Goal: Complete application form

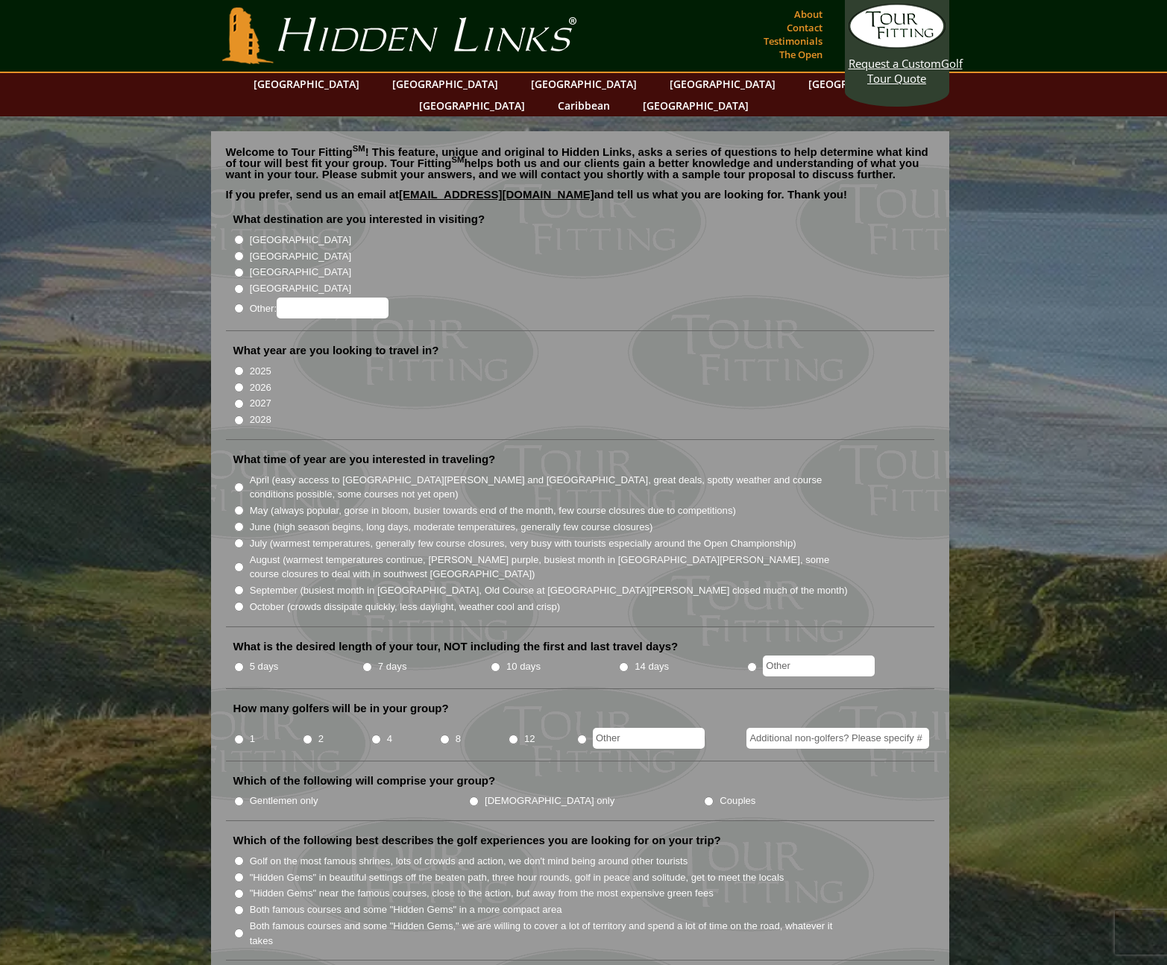
click at [236, 251] on input "[GEOGRAPHIC_DATA]" at bounding box center [239, 256] width 10 height 10
radio input "true"
click at [236, 235] on input "[GEOGRAPHIC_DATA]" at bounding box center [239, 240] width 10 height 10
radio input "true"
click at [240, 383] on input "2026" at bounding box center [239, 388] width 10 height 10
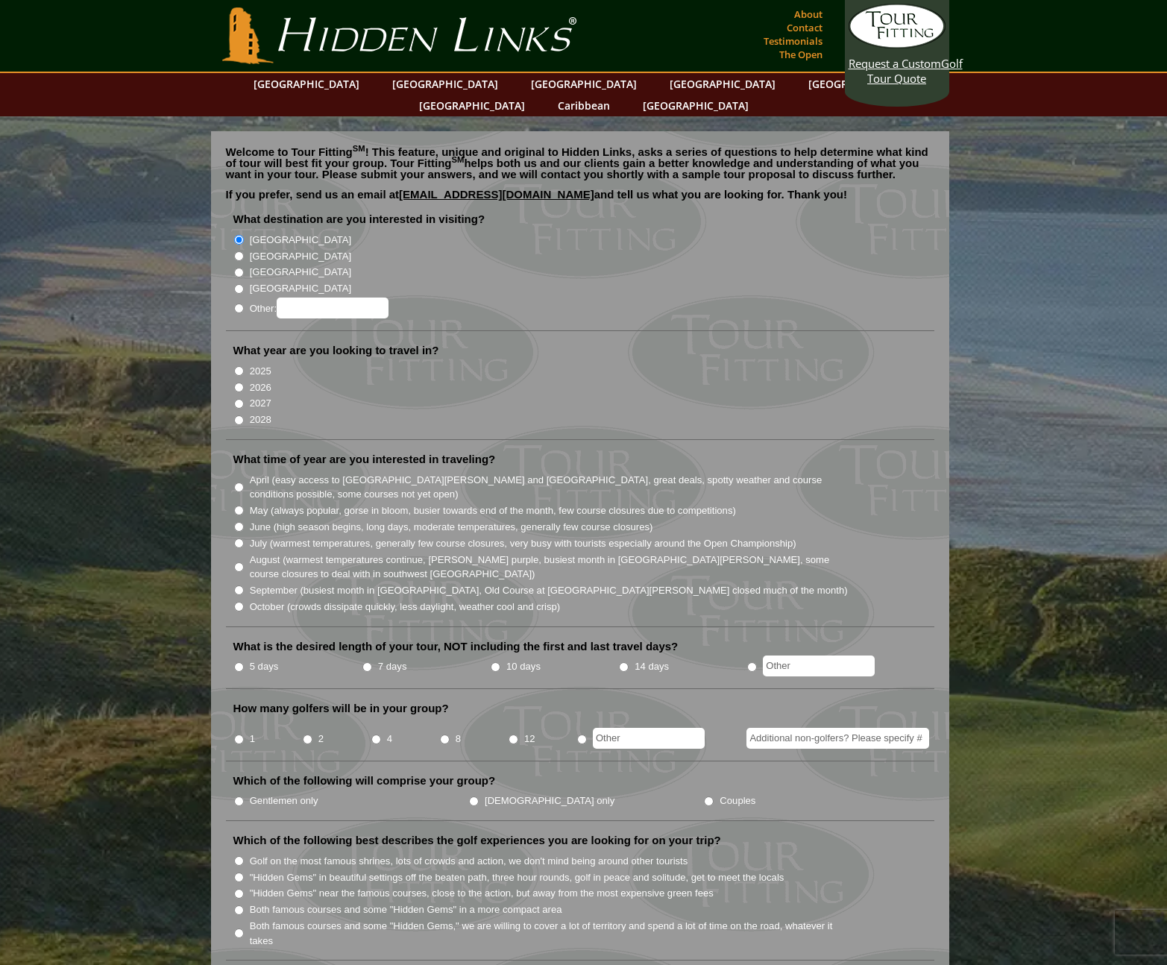
radio input "true"
click at [239, 483] on input "April (easy access to [GEOGRAPHIC_DATA][PERSON_NAME] and [GEOGRAPHIC_DATA], gre…" at bounding box center [239, 488] width 10 height 10
radio input "true"
click at [236, 662] on input "5 days" at bounding box center [239, 667] width 10 height 10
radio input "true"
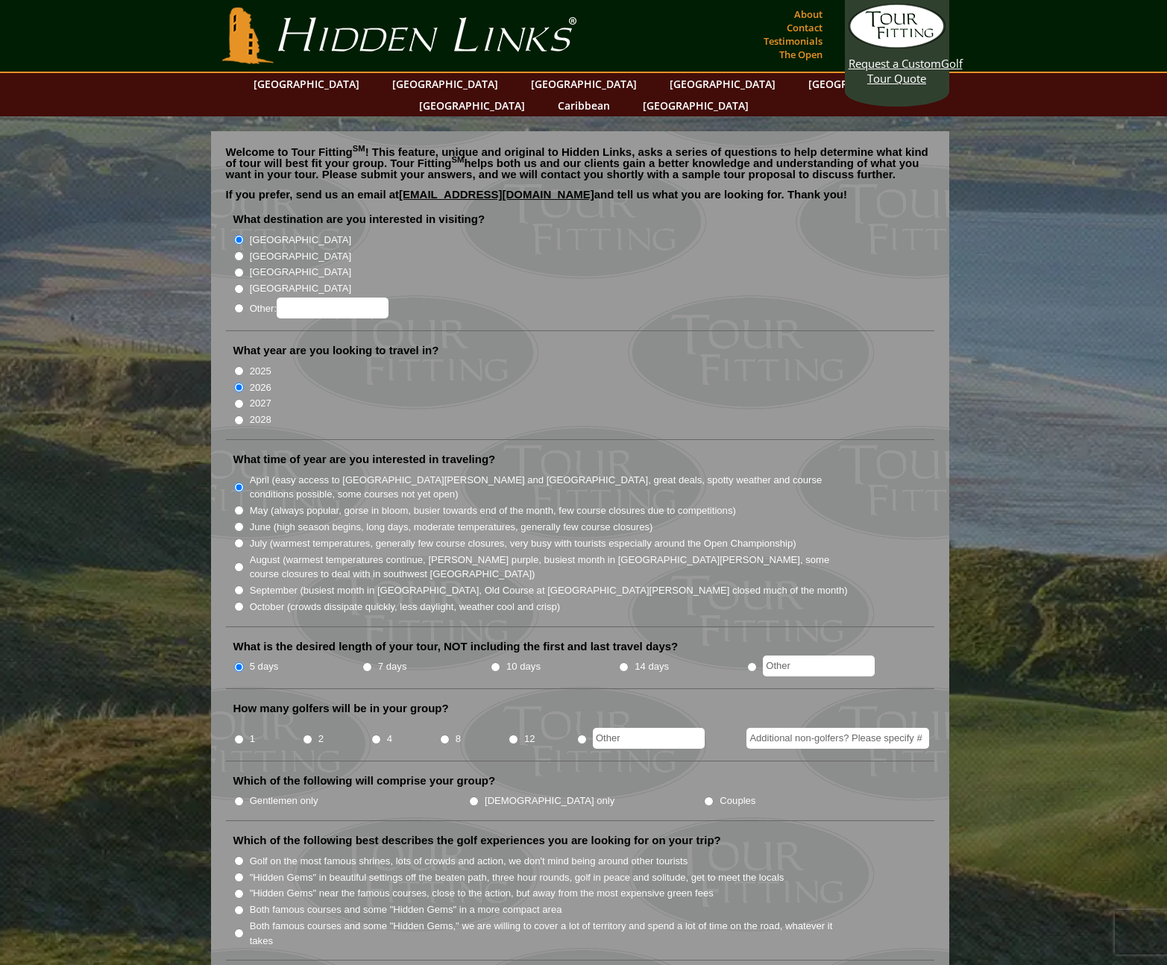
click at [308, 735] on input "2" at bounding box center [308, 740] width 10 height 10
radio input "true"
click at [795, 728] on input "Additional non-golfers? Please specify #" at bounding box center [838, 738] width 183 height 21
type input "2"
click at [724, 666] on li "What is the desired length of your tour, NOT including the first and last trave…" at bounding box center [580, 664] width 709 height 50
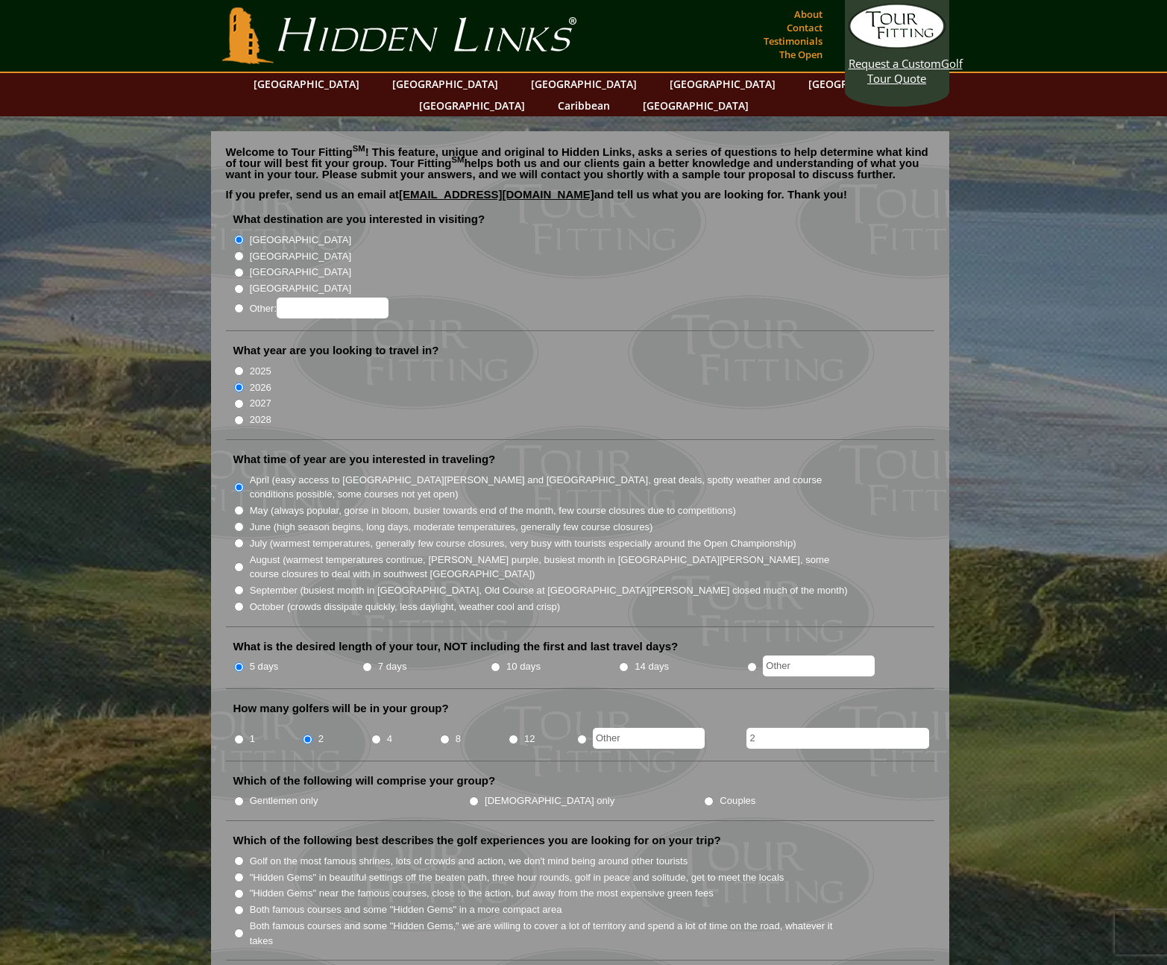
click at [704, 797] on input "Couples" at bounding box center [709, 802] width 10 height 10
radio input "true"
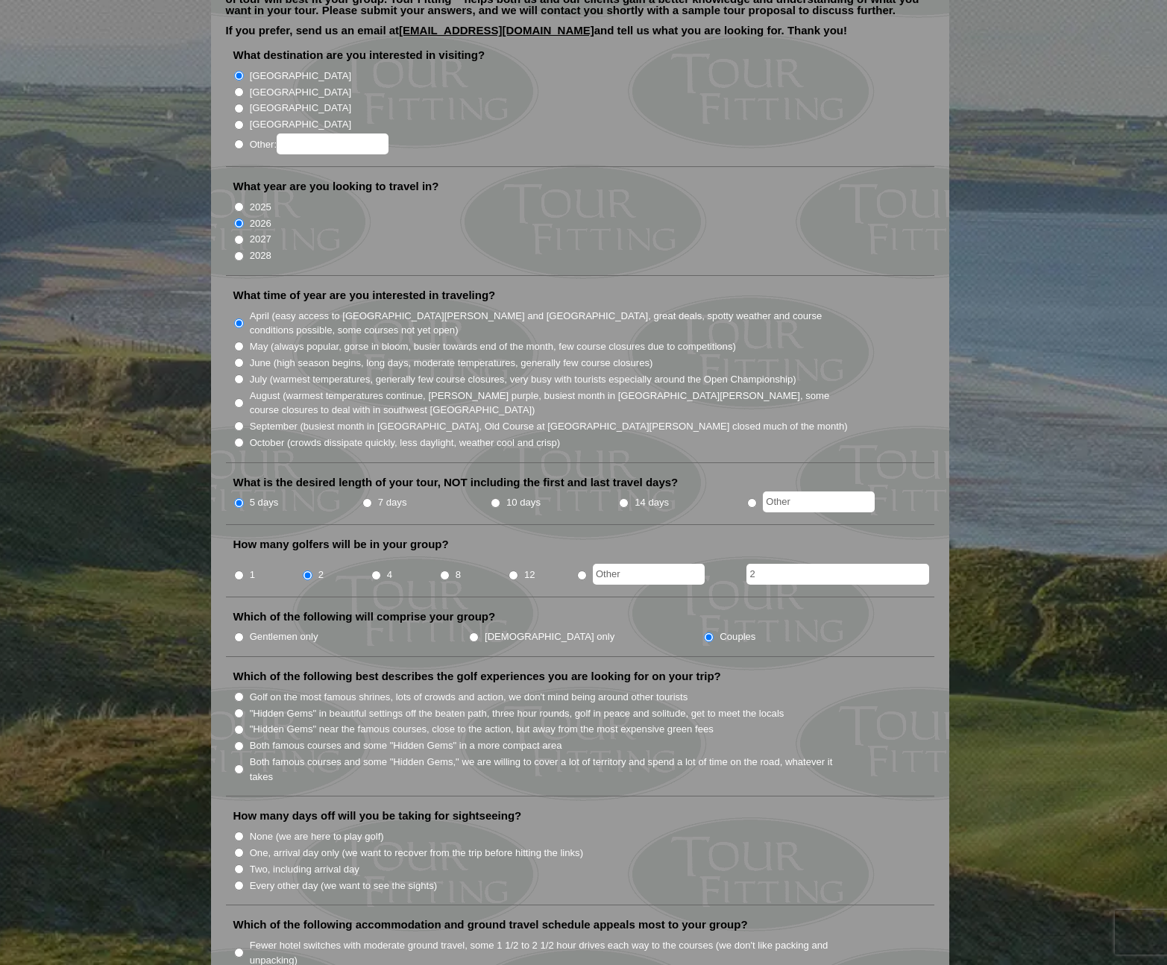
scroll to position [186, 0]
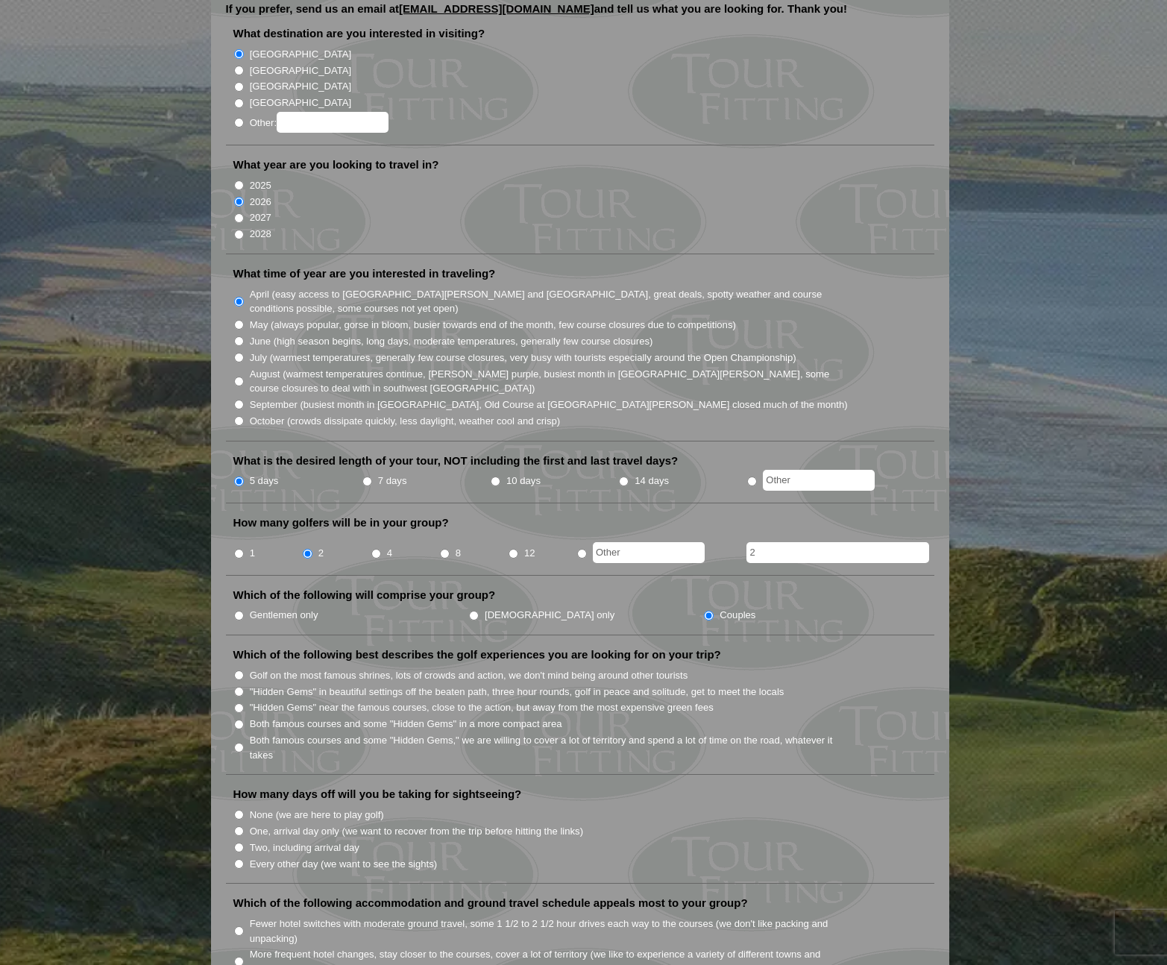
click at [239, 687] on input ""Hidden Gems" in beautiful settings off the beaten path, three hour rounds, gol…" at bounding box center [239, 692] width 10 height 10
radio input "true"
click at [239, 720] on input "Both famous courses and some "Hidden Gems" in a more compact area" at bounding box center [239, 725] width 10 height 10
radio input "true"
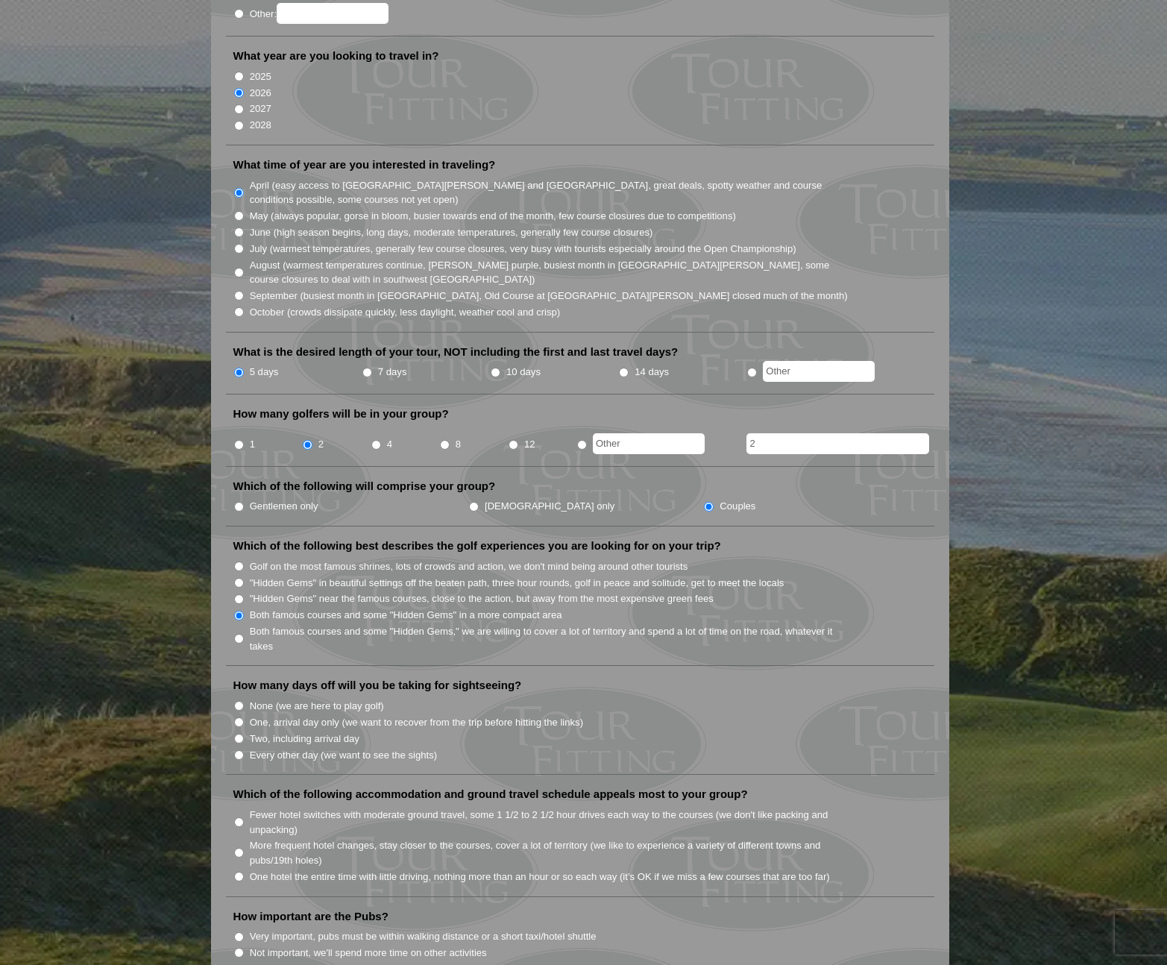
scroll to position [313, 0]
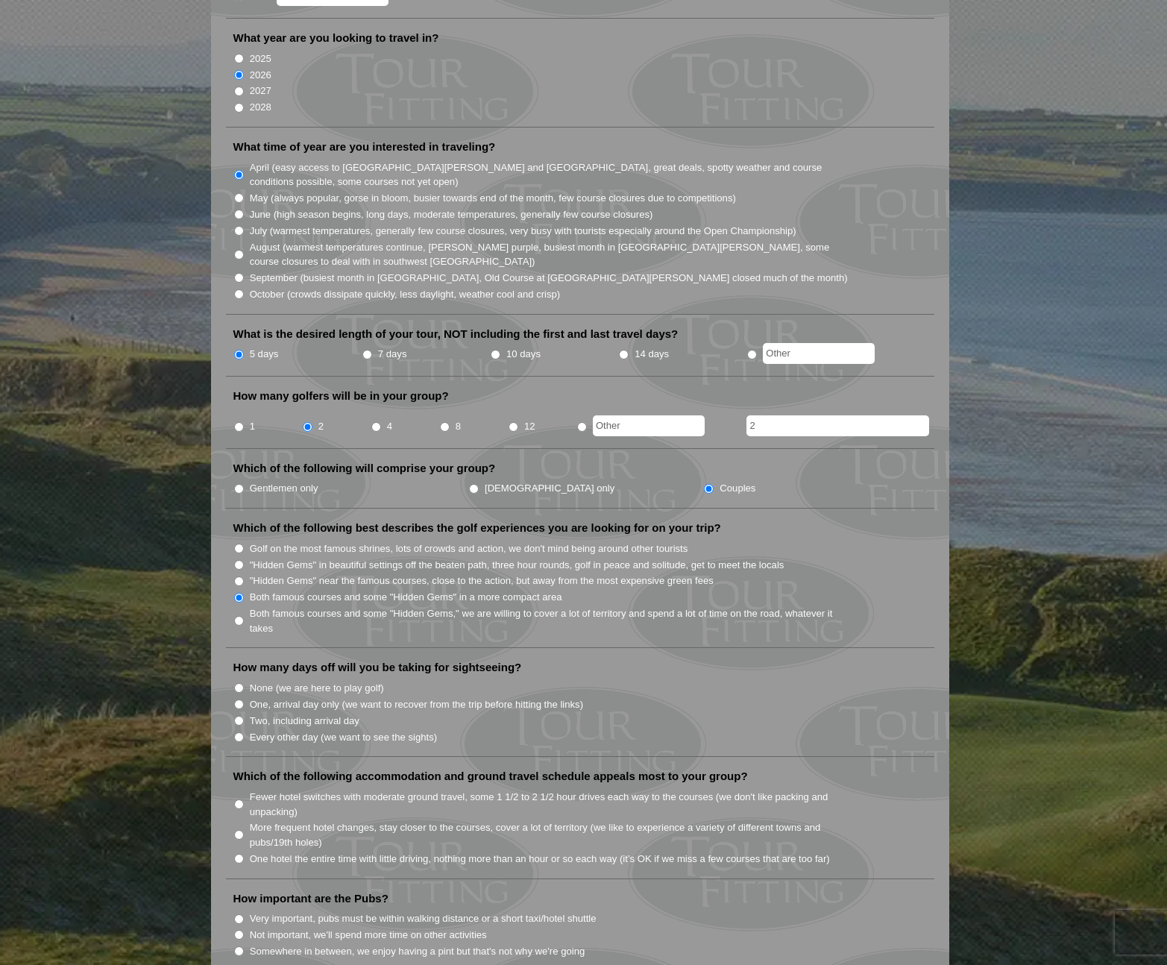
click at [238, 732] on input "Every other day (we want to see the sights)" at bounding box center [239, 737] width 10 height 10
radio input "true"
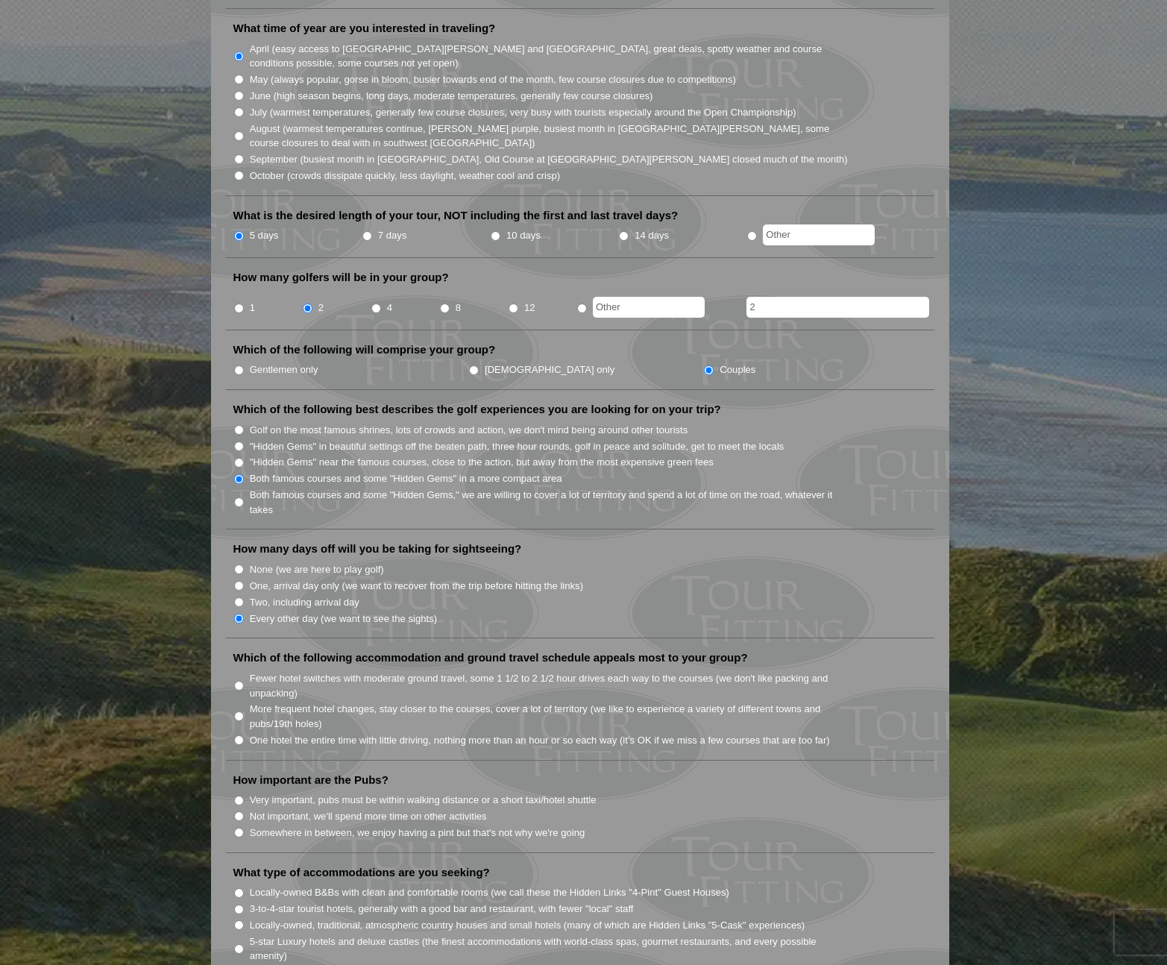
scroll to position [450, 0]
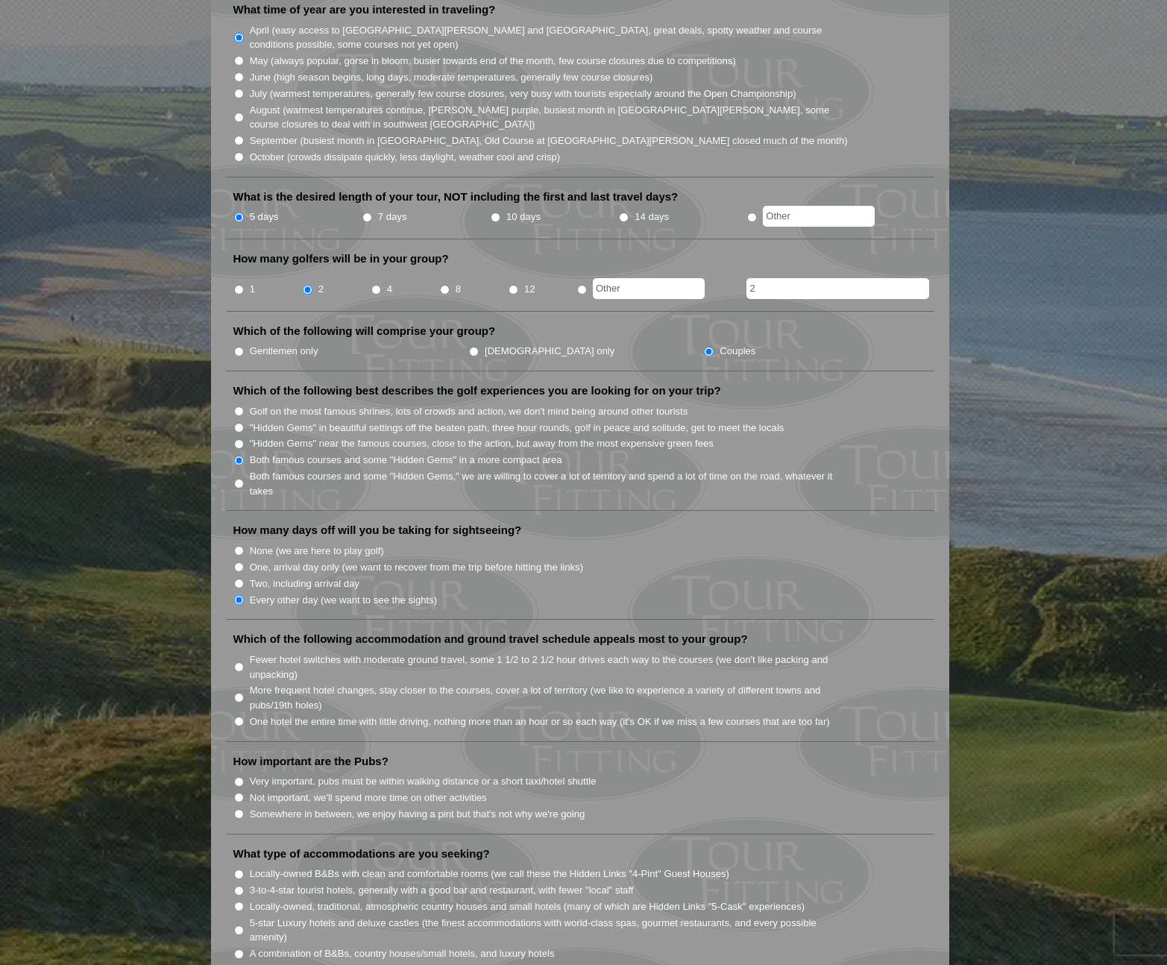
click at [241, 793] on input "Not important, we'll spend more time on other activities" at bounding box center [239, 798] width 10 height 10
radio input "true"
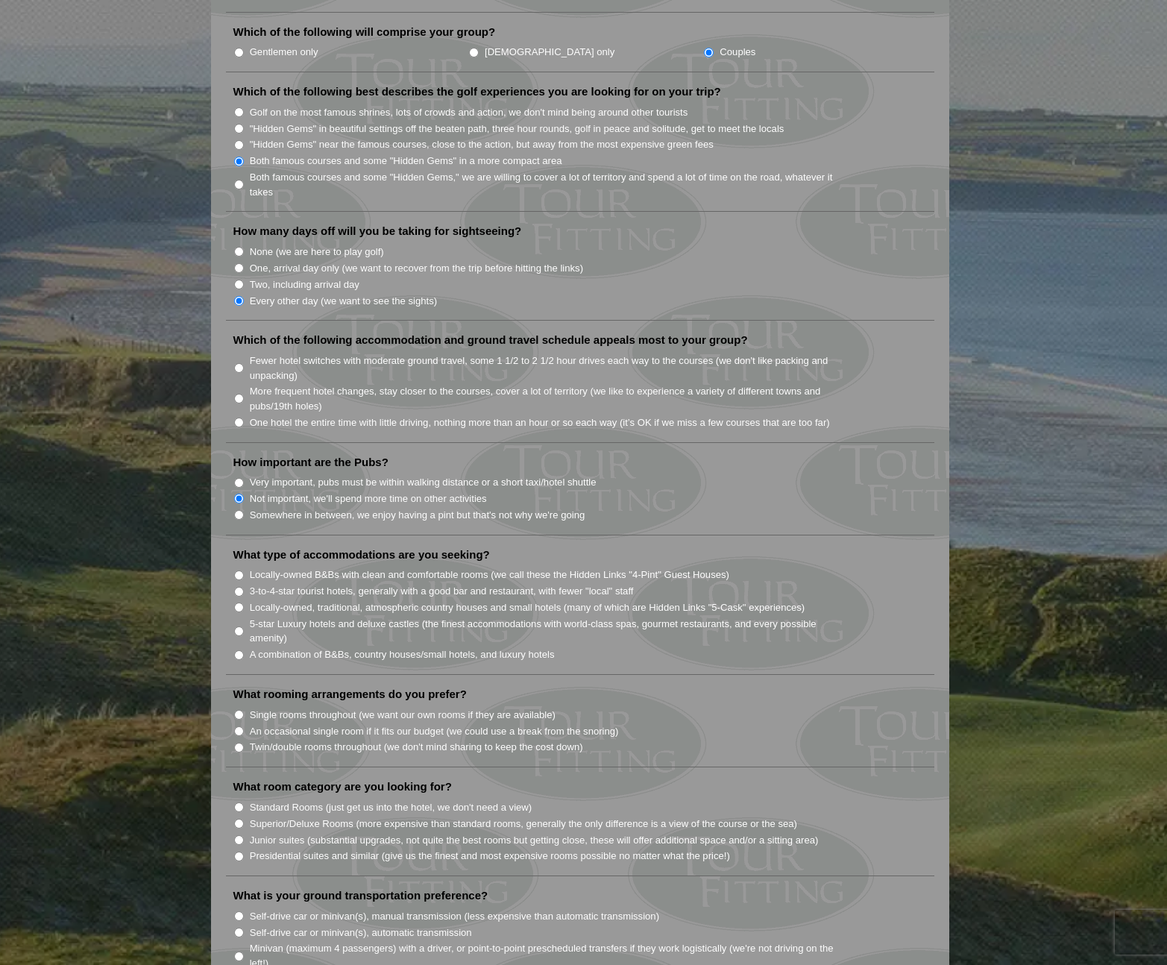
scroll to position [753, 0]
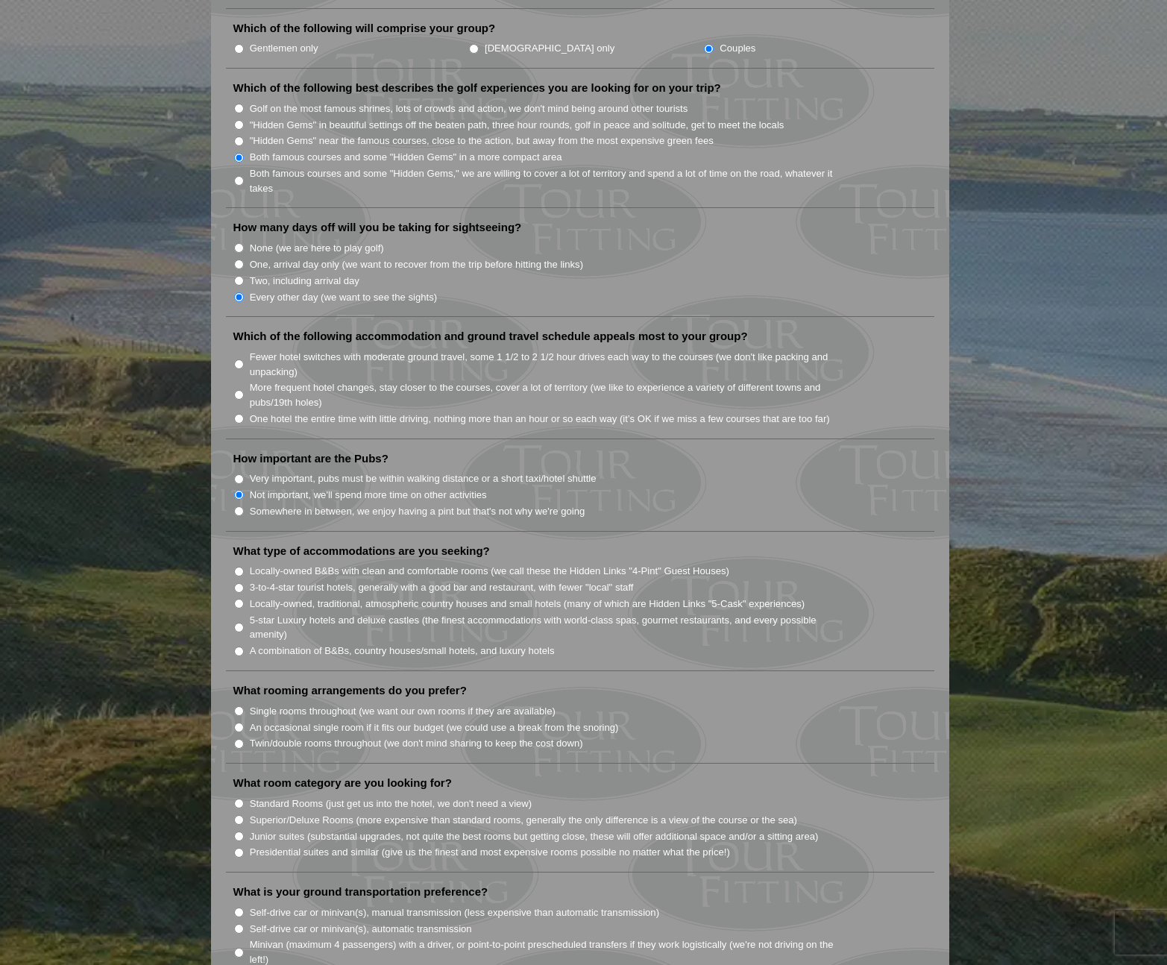
click at [240, 647] on input "A combination of B&Bs, country houses/small hotels, and luxury hotels" at bounding box center [239, 652] width 10 height 10
radio input "true"
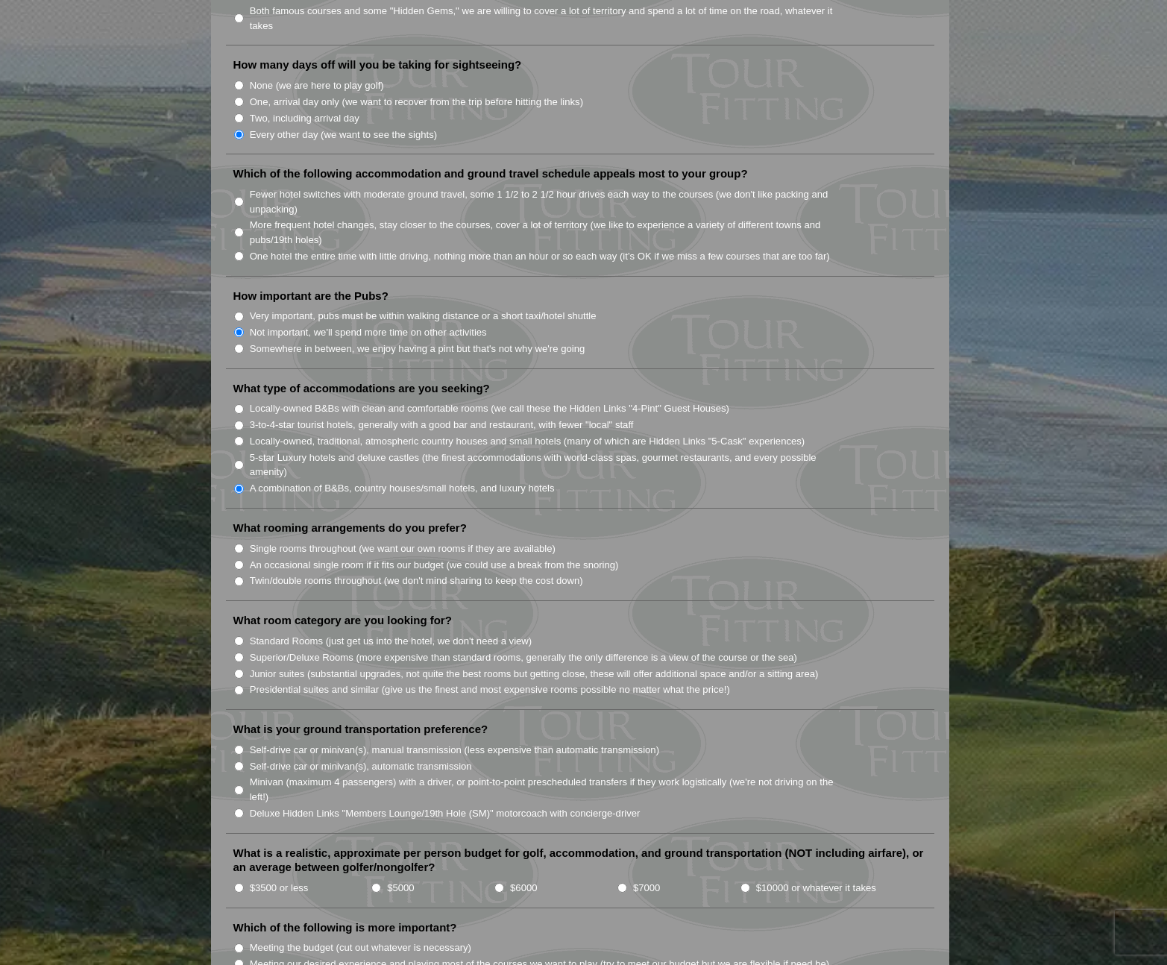
scroll to position [919, 0]
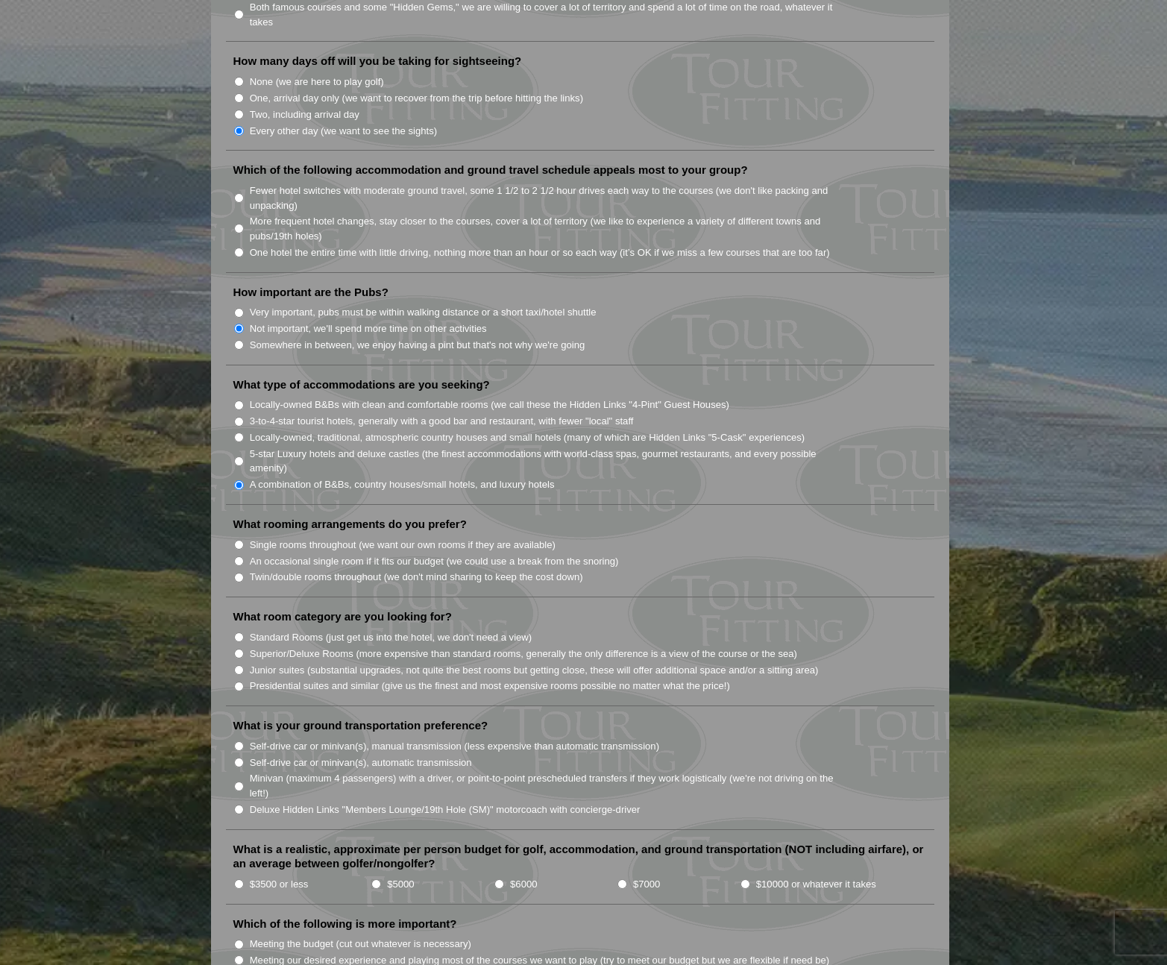
click at [241, 633] on input "Standard Rooms (just get us into the hotel, we don't need a view)" at bounding box center [239, 638] width 10 height 10
radio input "true"
click at [239, 556] on input "An occasional single room if it fits our budget (we could use a break from the …" at bounding box center [239, 561] width 10 height 10
radio input "true"
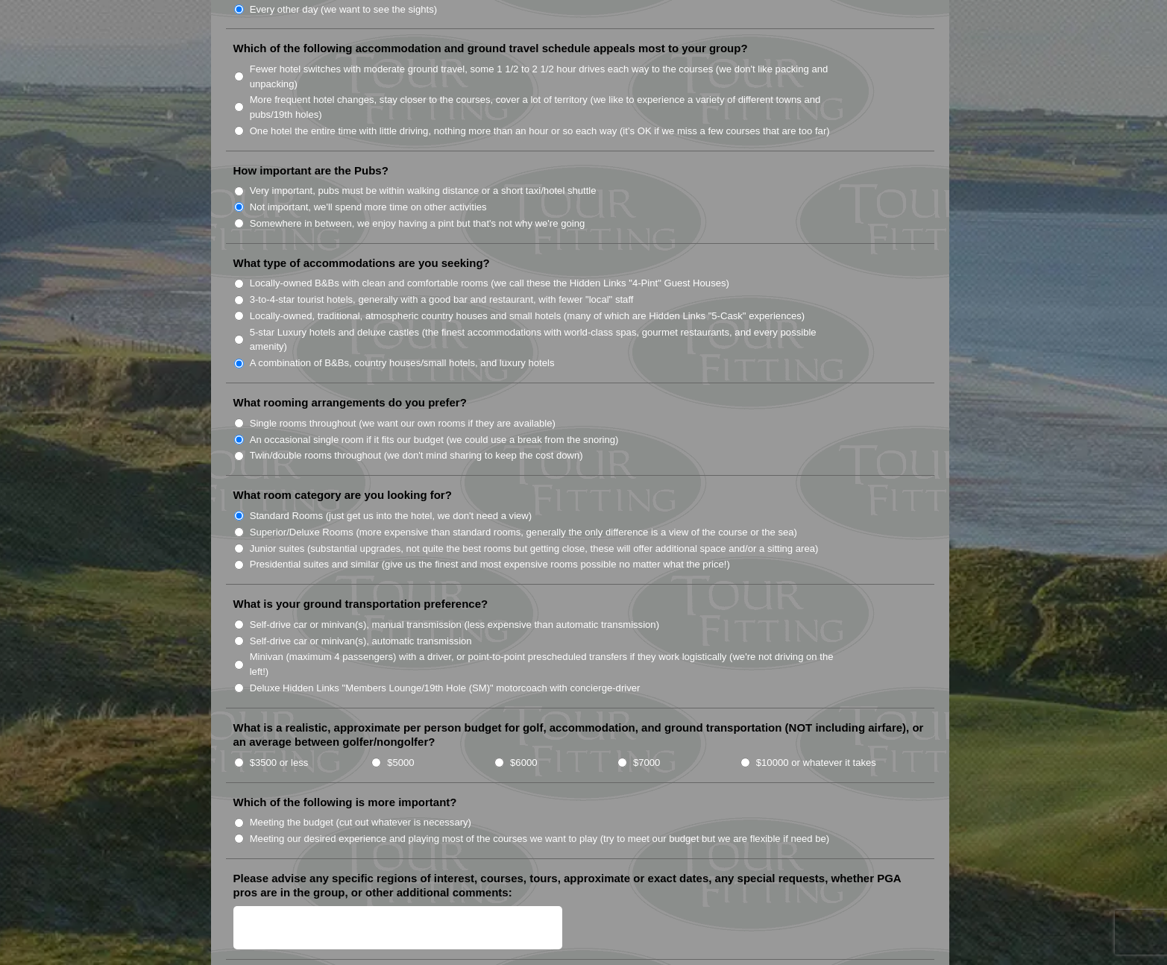
scroll to position [1072, 0]
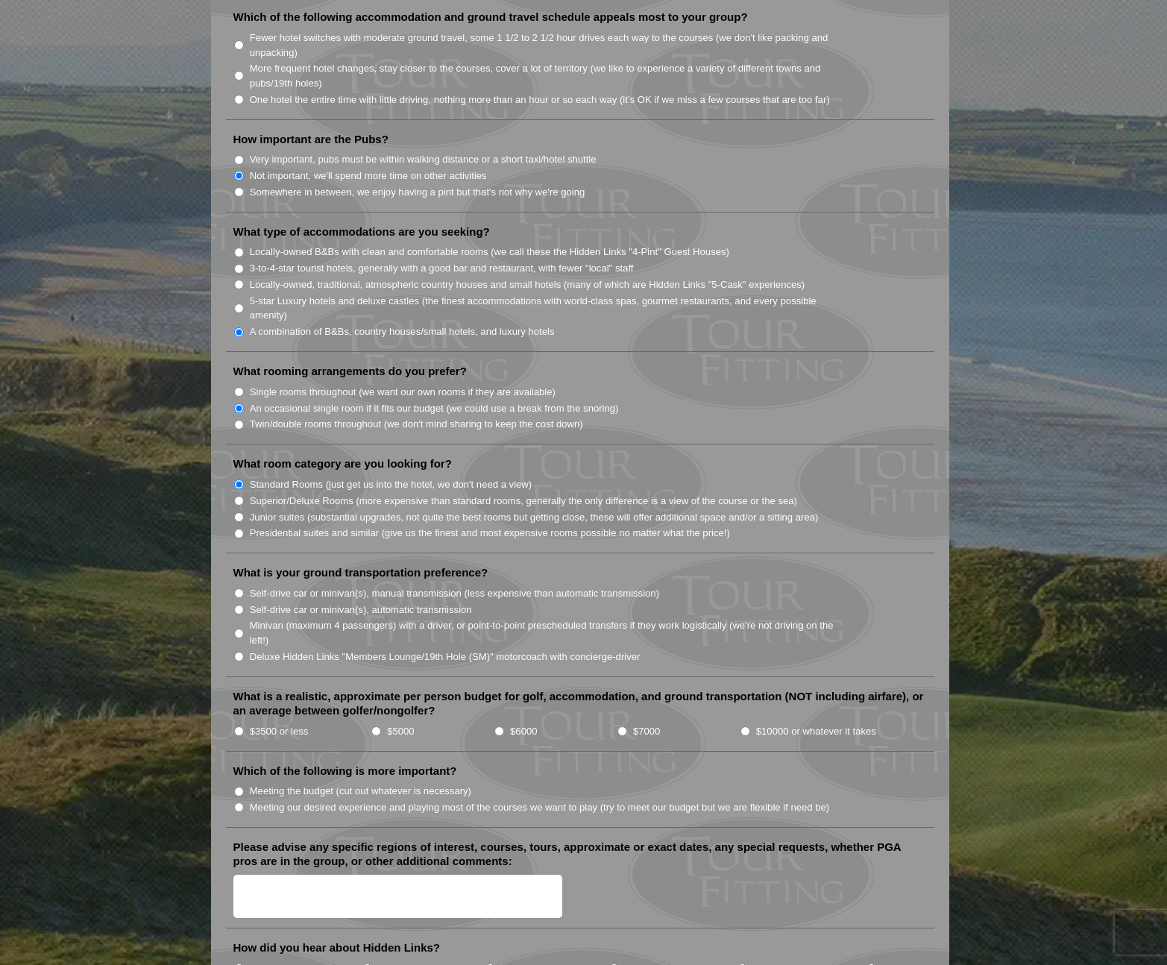
click at [240, 605] on input "Self-drive car or minivan(s), automatic transmission" at bounding box center [239, 610] width 10 height 10
radio input "true"
click at [379, 727] on input "$5000" at bounding box center [376, 732] width 10 height 10
radio input "true"
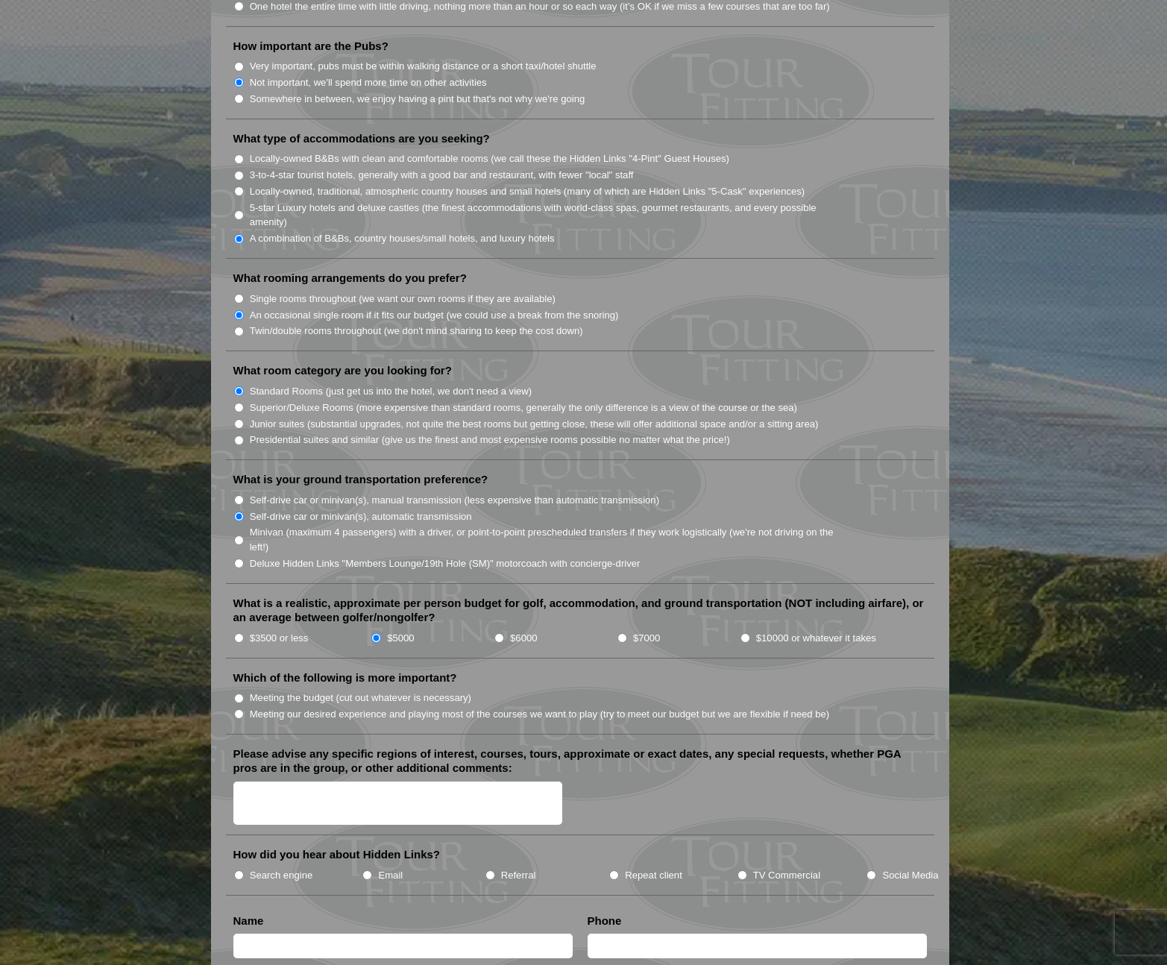
scroll to position [1191, 0]
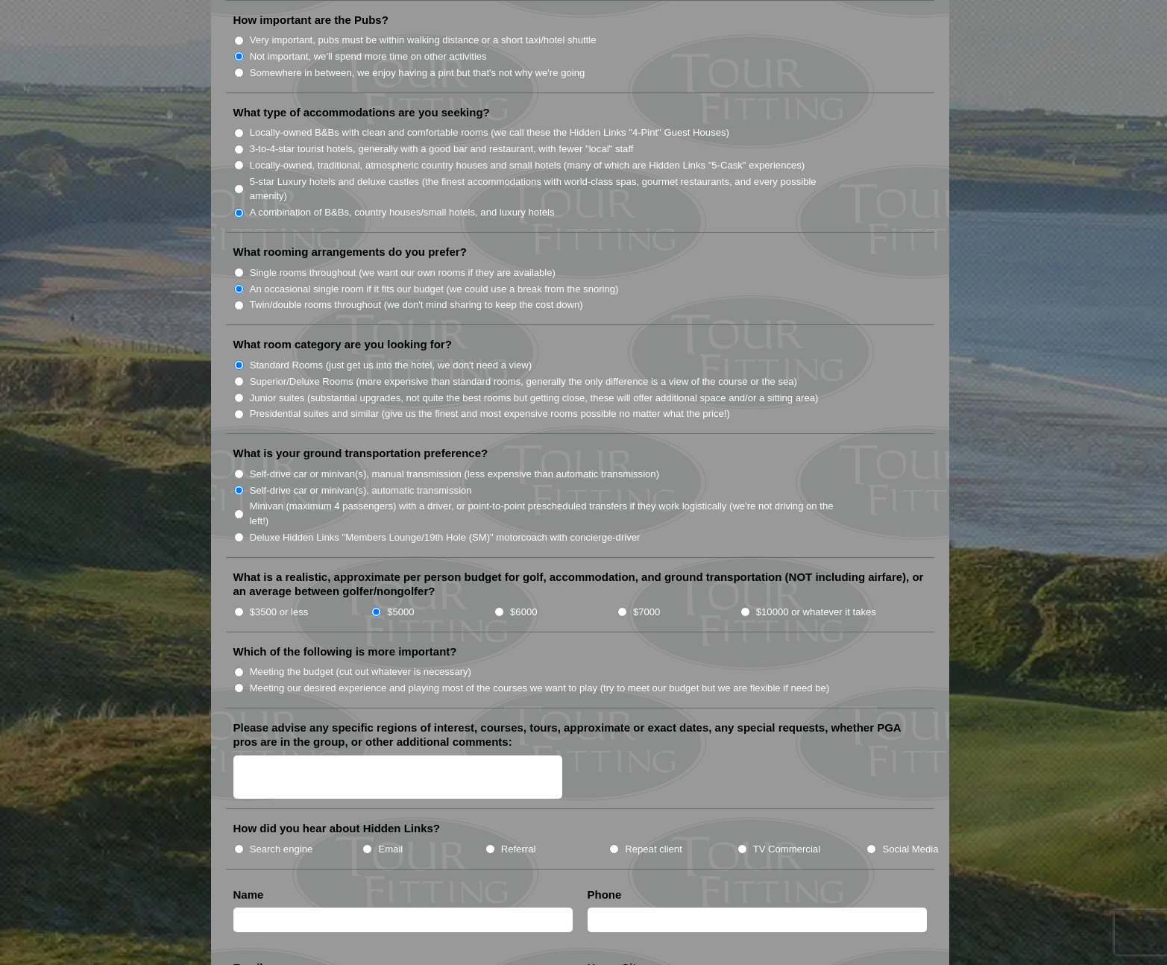
click at [242, 683] on input "Meeting our desired experience and playing most of the courses we want to play …" at bounding box center [239, 688] width 10 height 10
radio input "true"
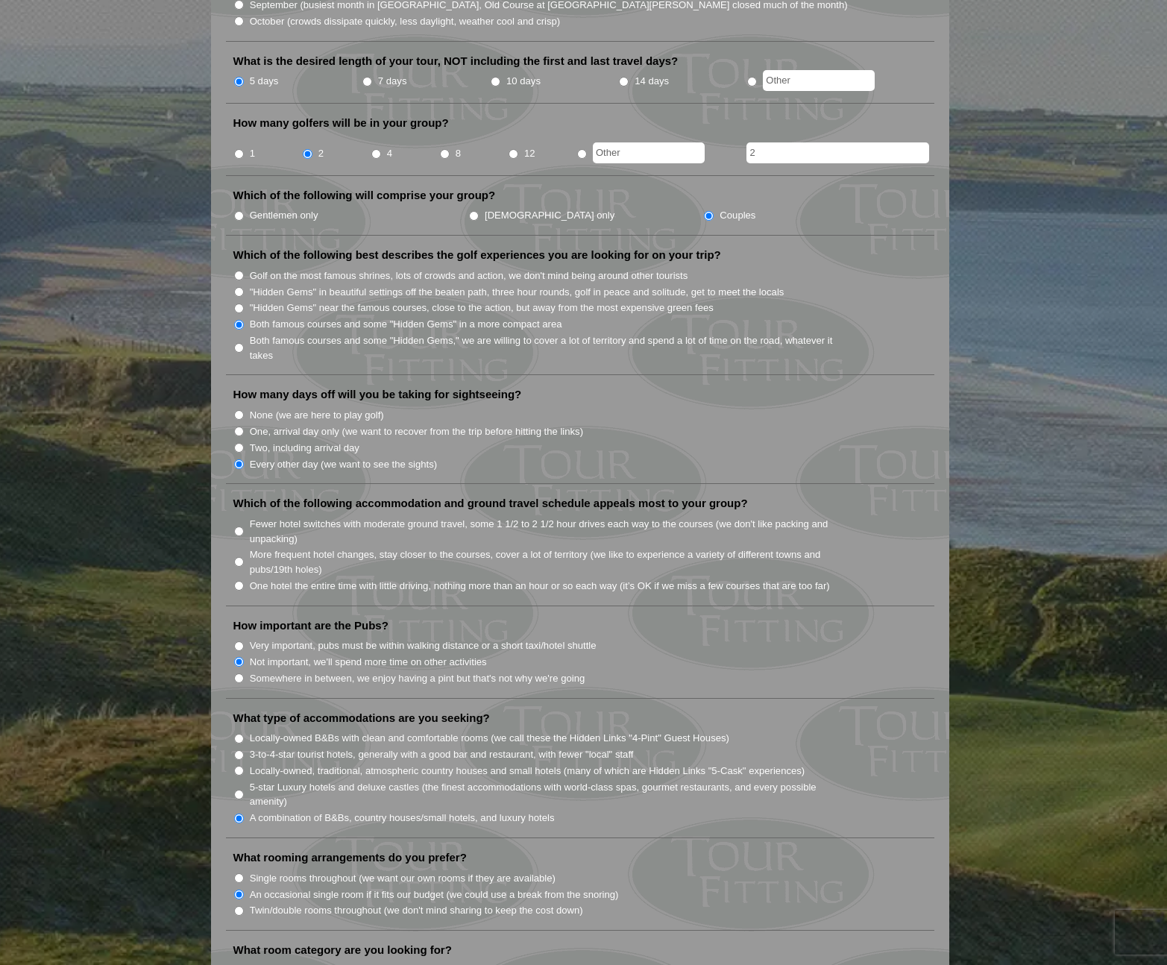
scroll to position [589, 0]
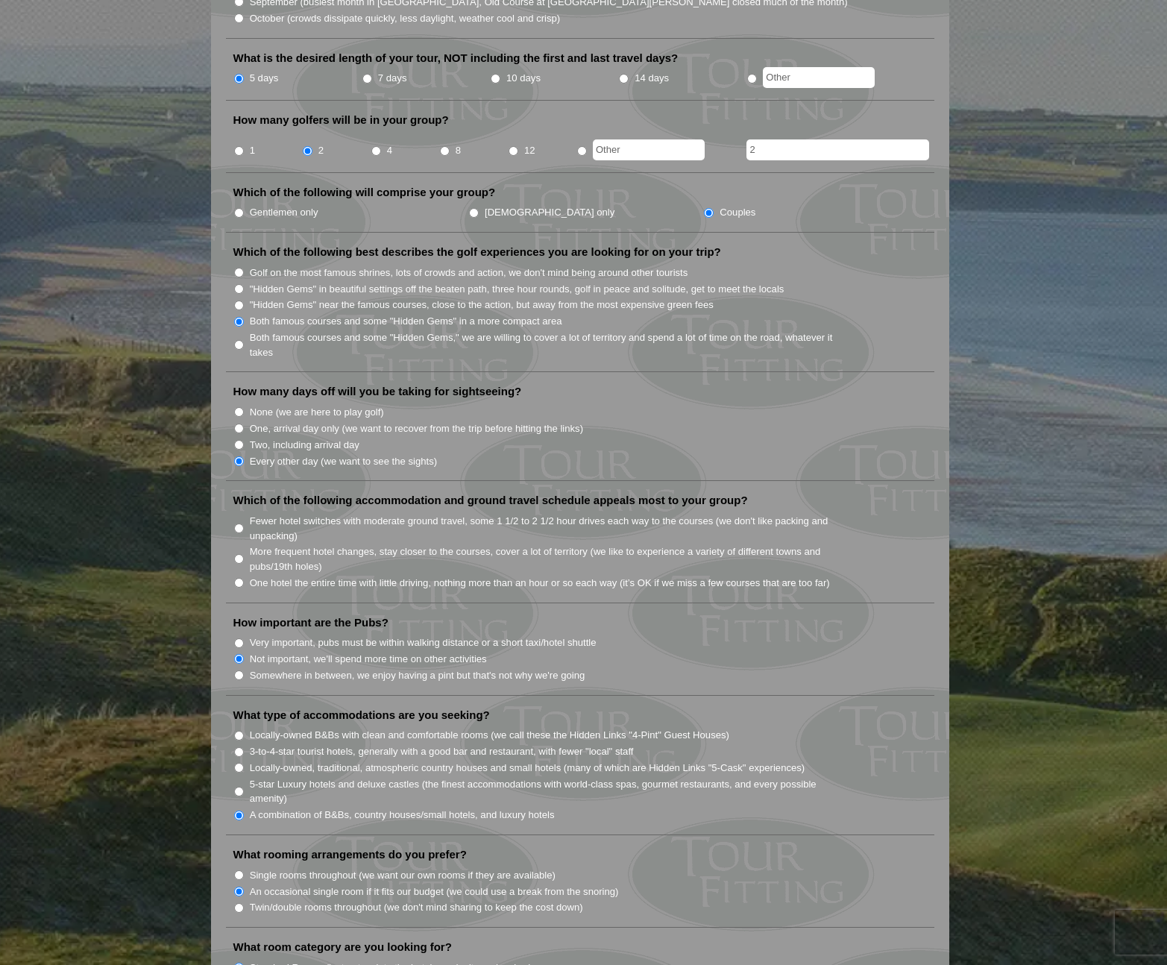
click at [237, 554] on input "More frequent hotel changes, stay closer to the courses, cover a lot of territo…" at bounding box center [239, 559] width 10 height 10
radio input "true"
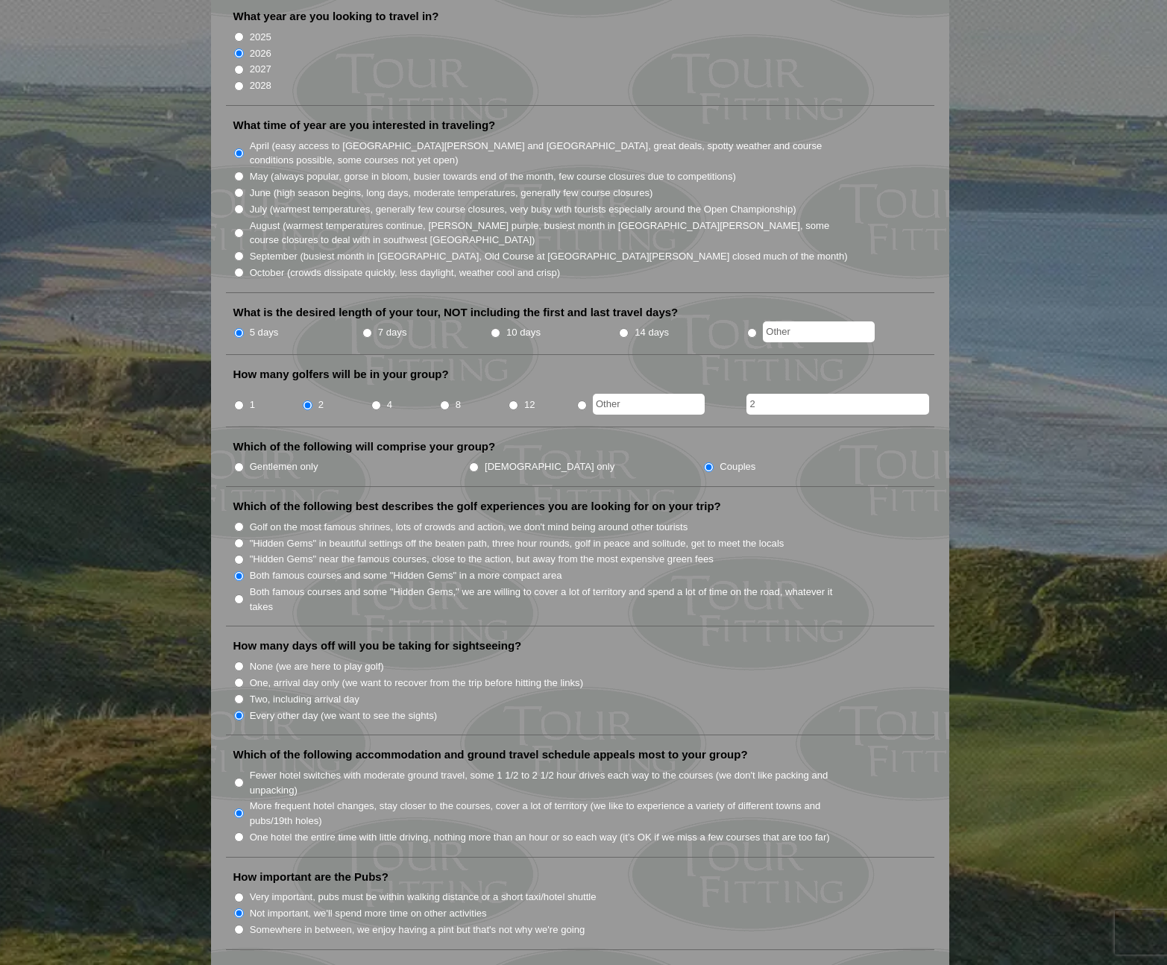
scroll to position [0, 0]
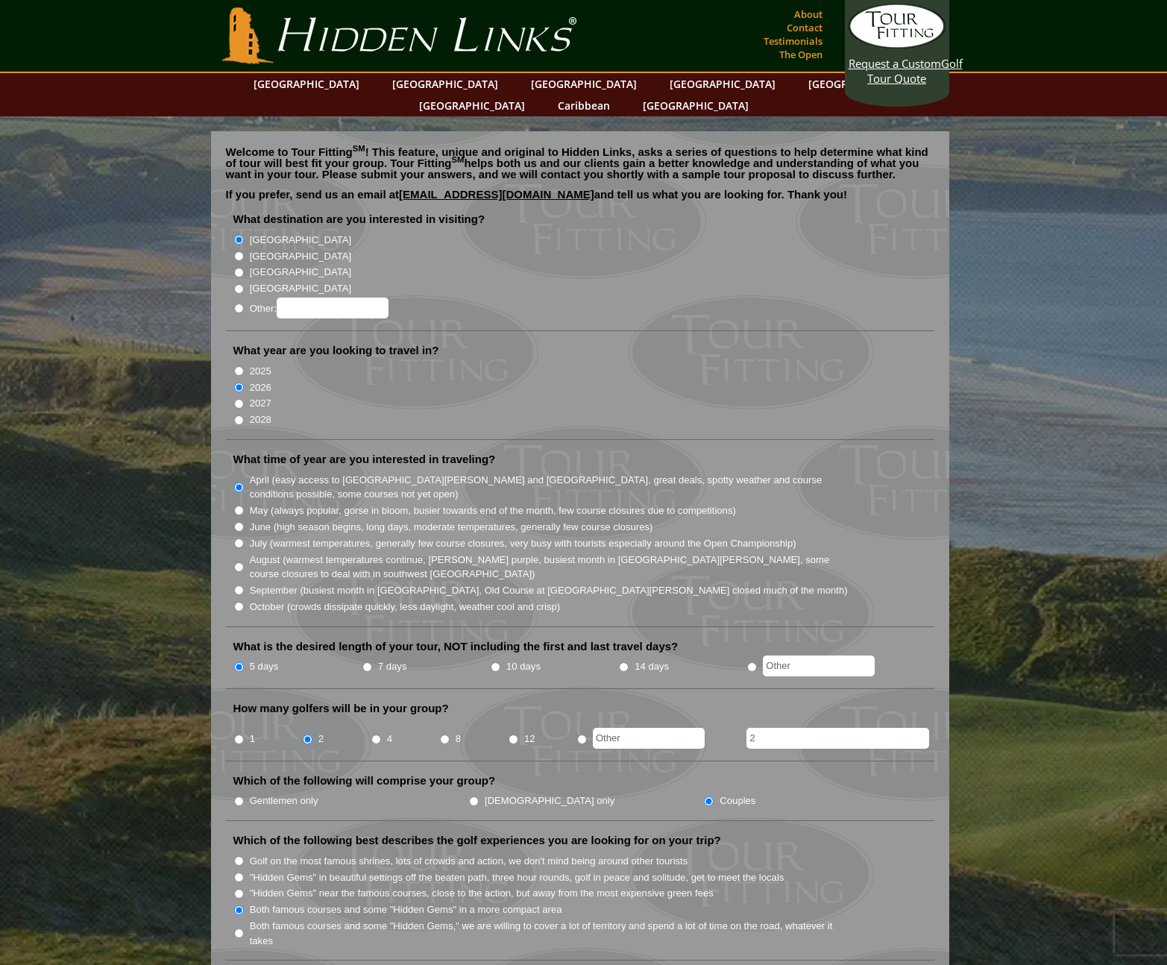
click at [242, 251] on input "[GEOGRAPHIC_DATA]" at bounding box center [239, 256] width 10 height 10
radio input "true"
click at [242, 235] on input "[GEOGRAPHIC_DATA]" at bounding box center [239, 240] width 10 height 10
radio input "true"
click at [239, 251] on input "[GEOGRAPHIC_DATA]" at bounding box center [239, 256] width 10 height 10
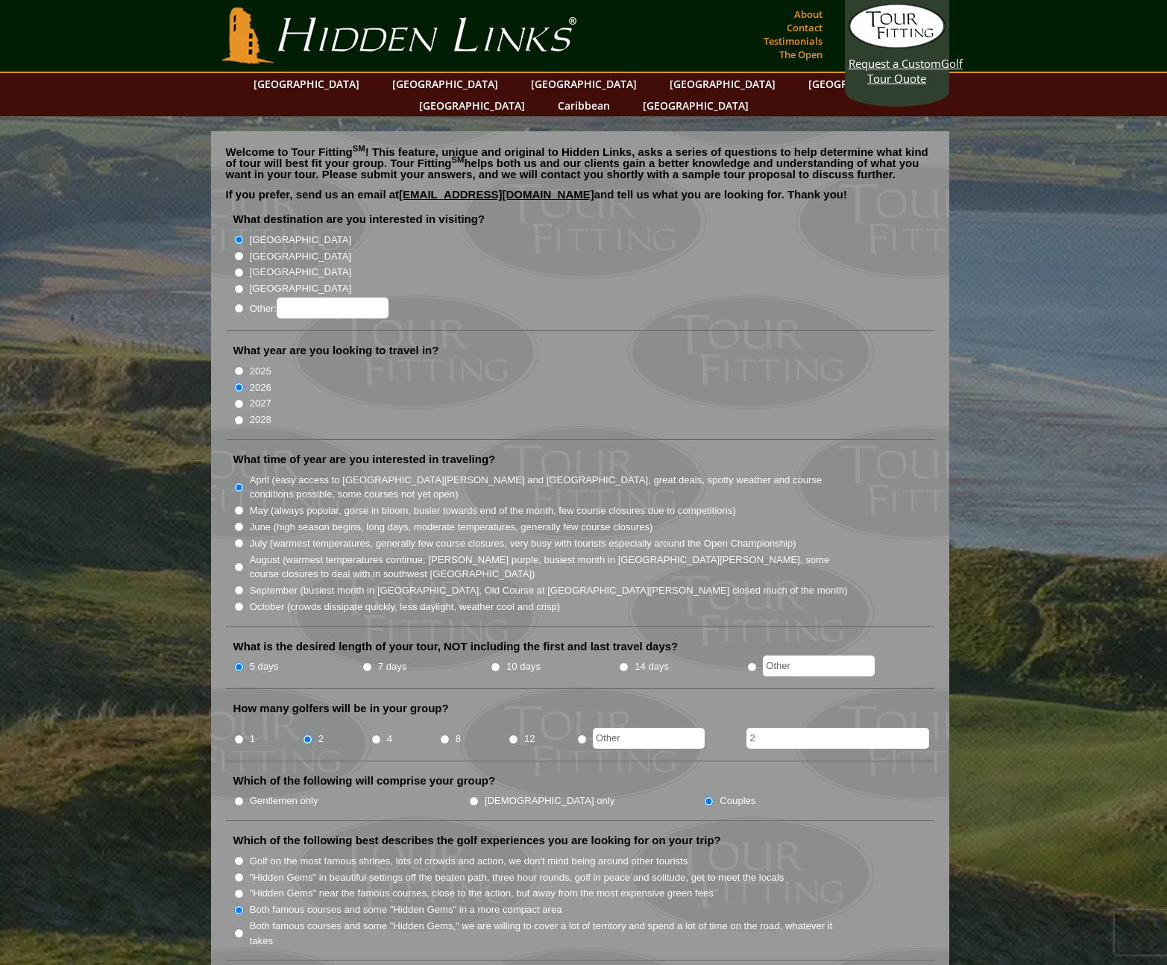
radio input "true"
